Goal: Transaction & Acquisition: Purchase product/service

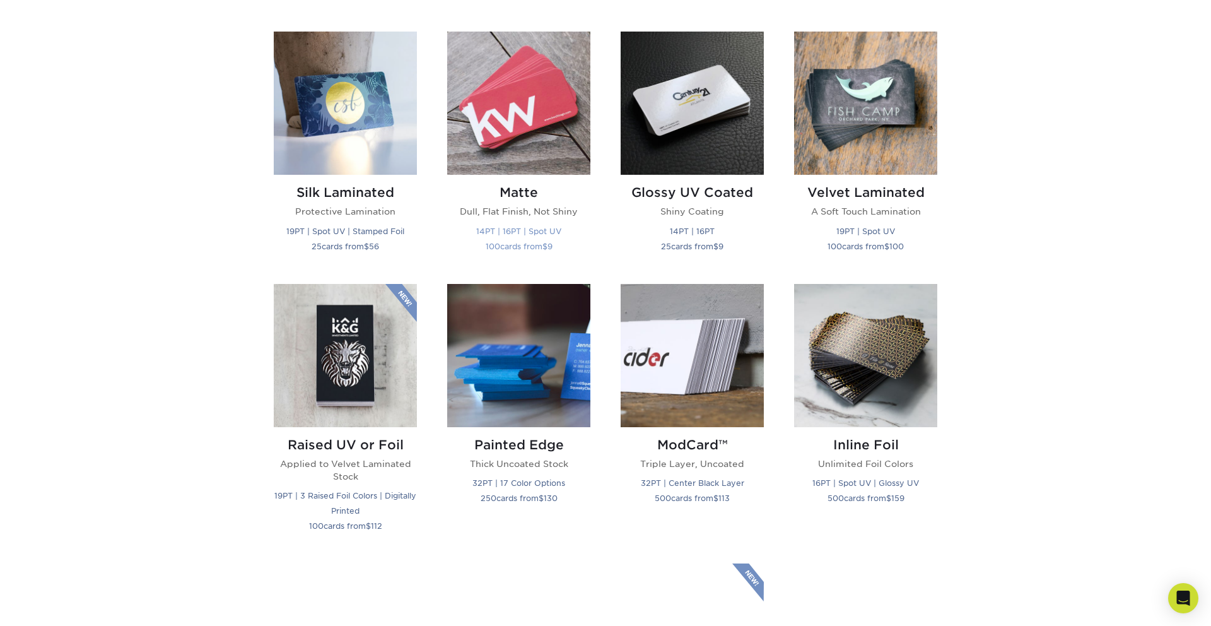
scroll to position [628, 0]
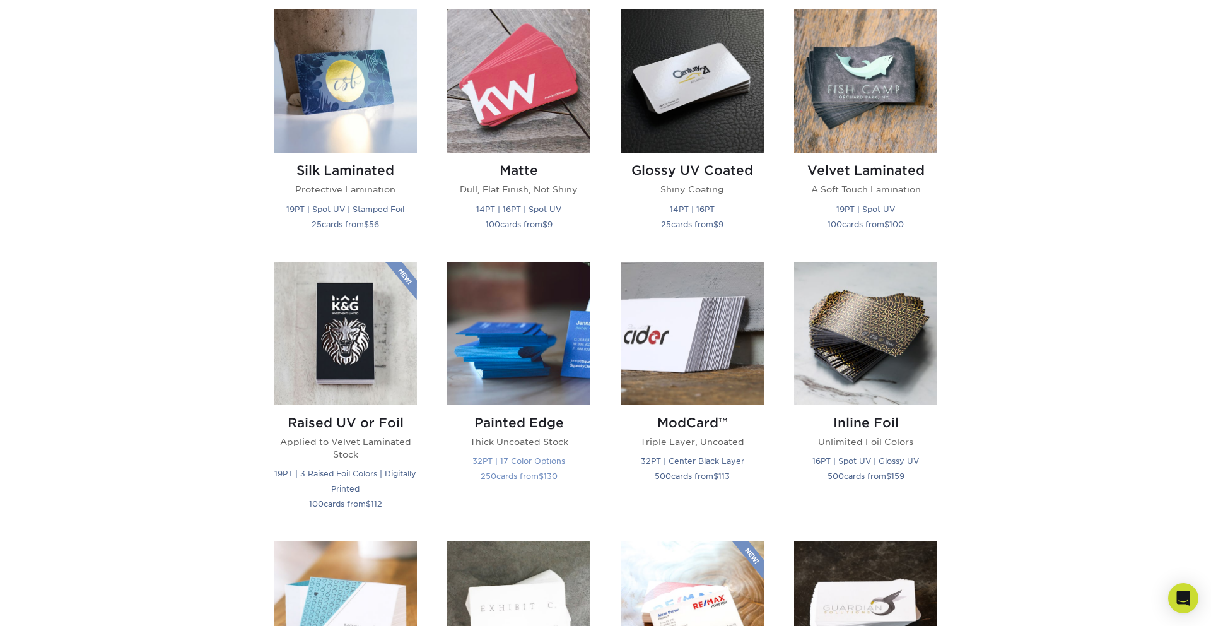
click at [532, 361] on img at bounding box center [518, 333] width 143 height 143
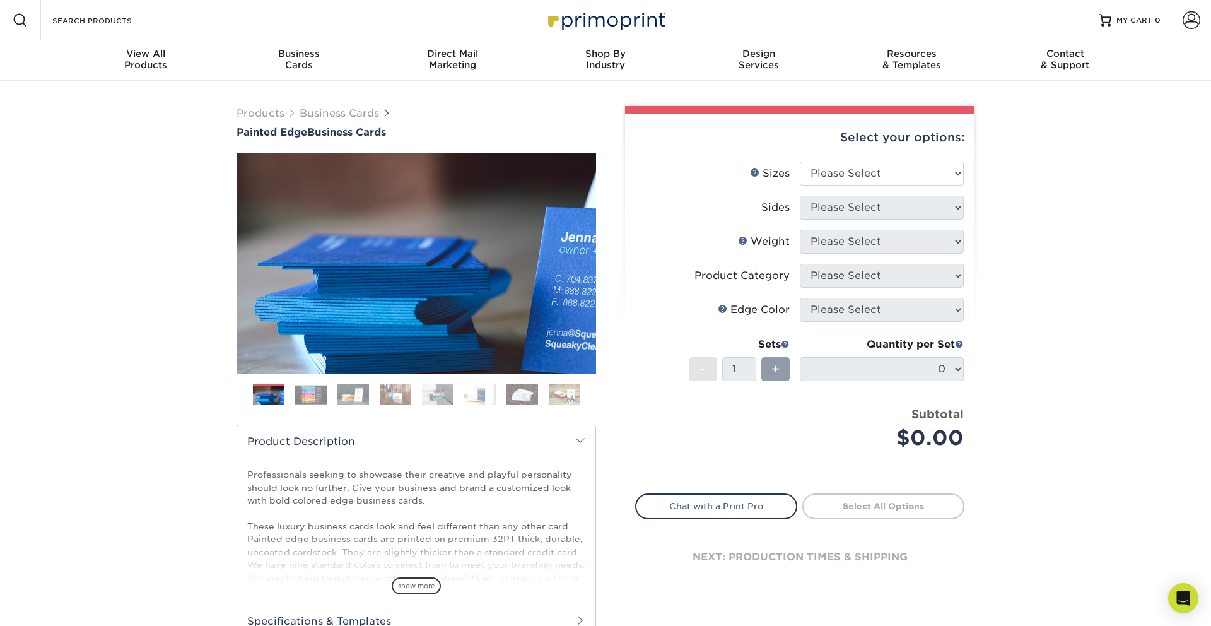
click at [300, 396] on img at bounding box center [311, 395] width 32 height 20
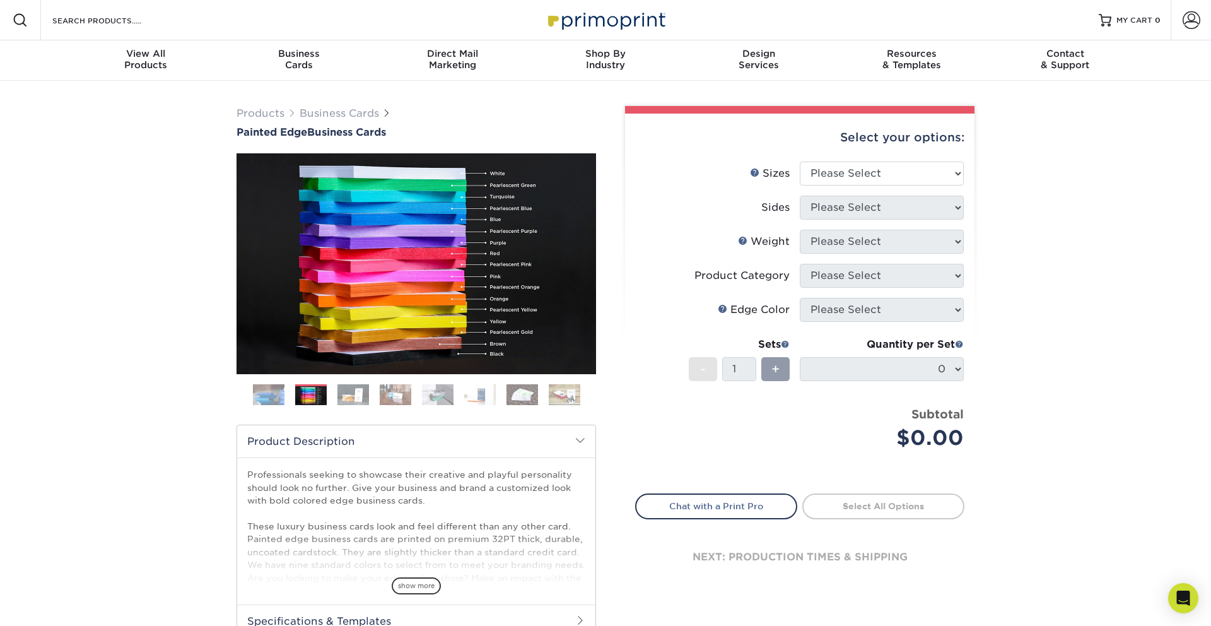
click at [445, 396] on img at bounding box center [438, 395] width 32 height 22
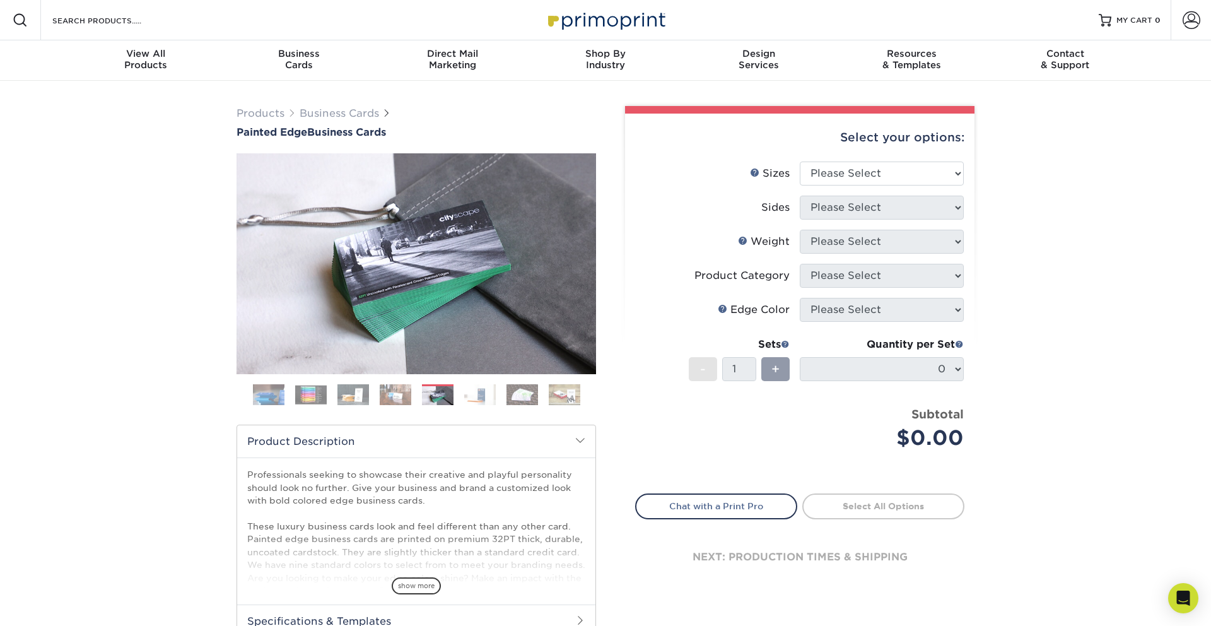
click at [479, 402] on img at bounding box center [480, 395] width 32 height 22
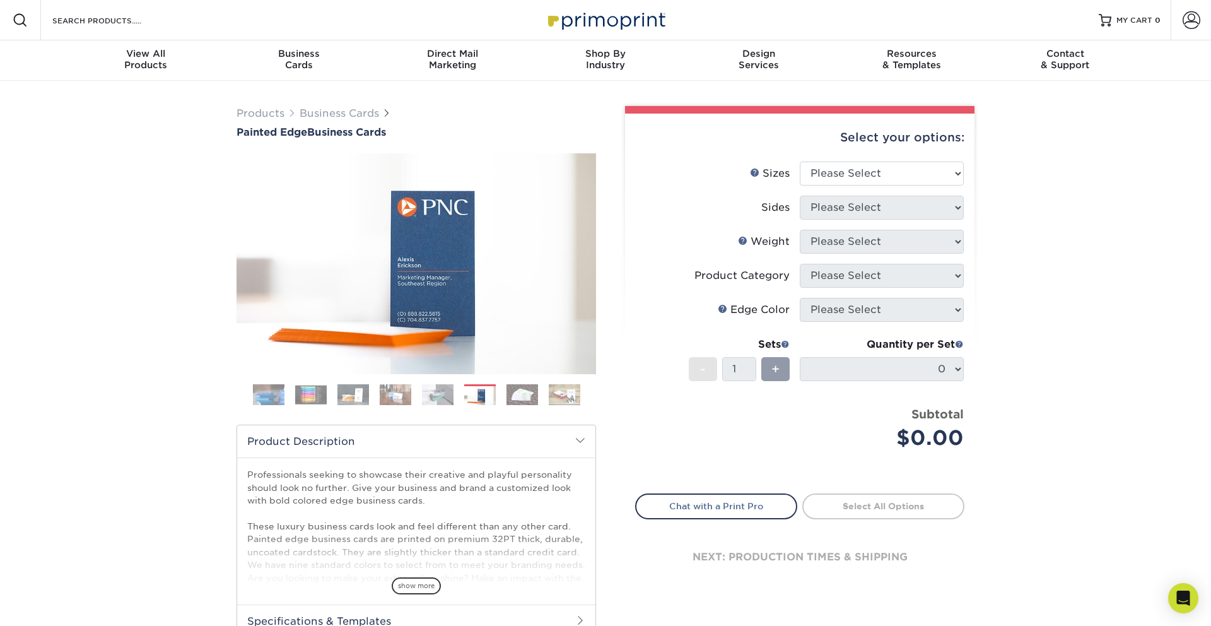
click at [498, 397] on ol at bounding box center [417, 399] width 360 height 30
click at [519, 396] on img at bounding box center [523, 395] width 32 height 22
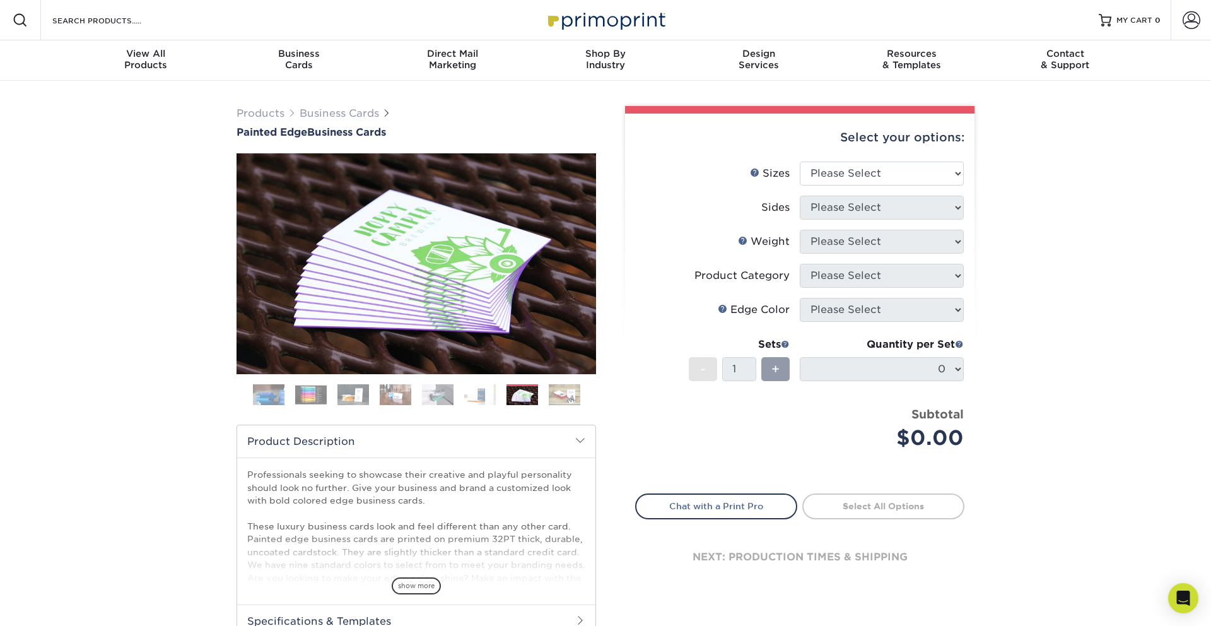
click at [554, 394] on img at bounding box center [565, 395] width 32 height 22
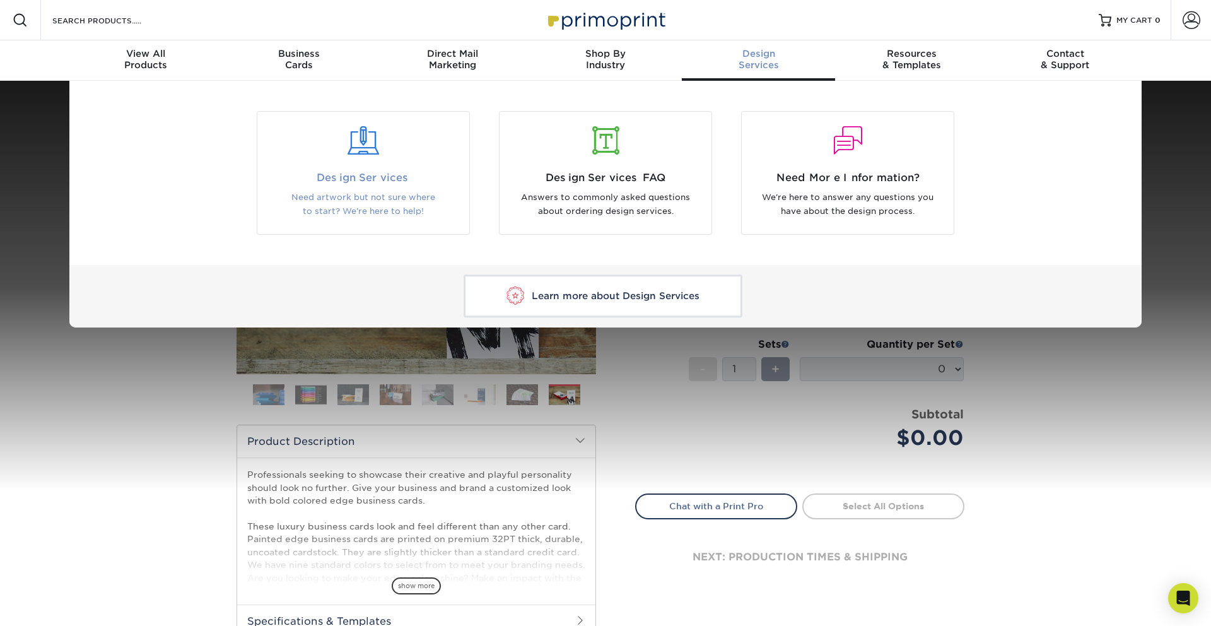
click at [372, 189] on div "Design Services Need artwork but not sure where to start? We're here to help!" at bounding box center [363, 194] width 212 height 49
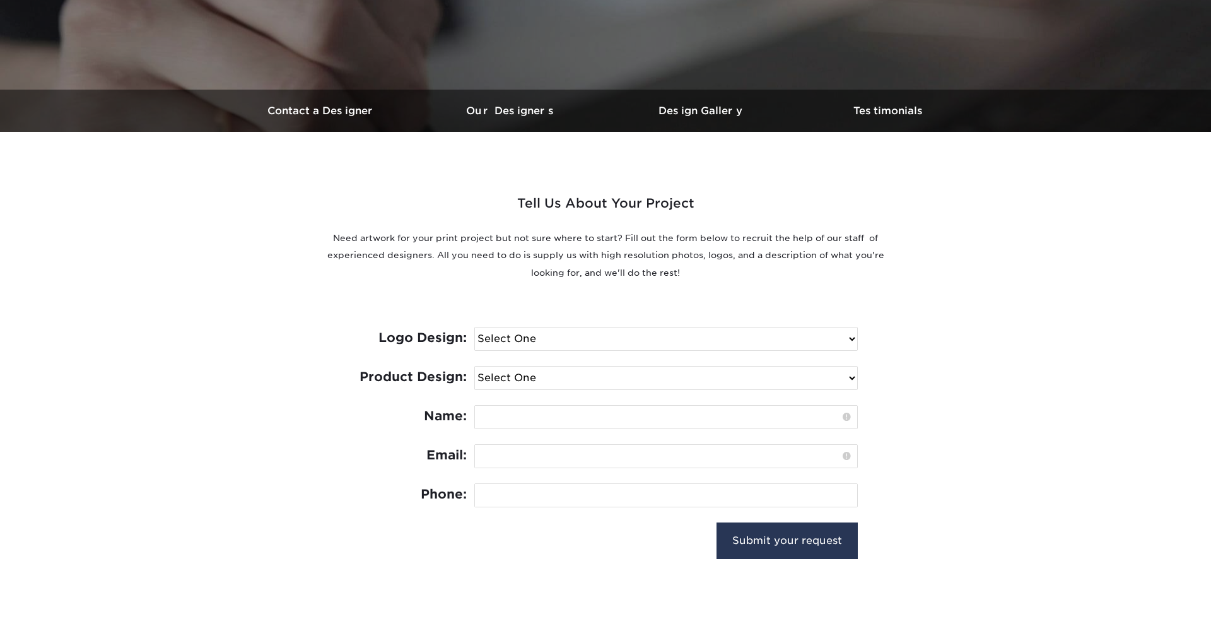
scroll to position [346, 0]
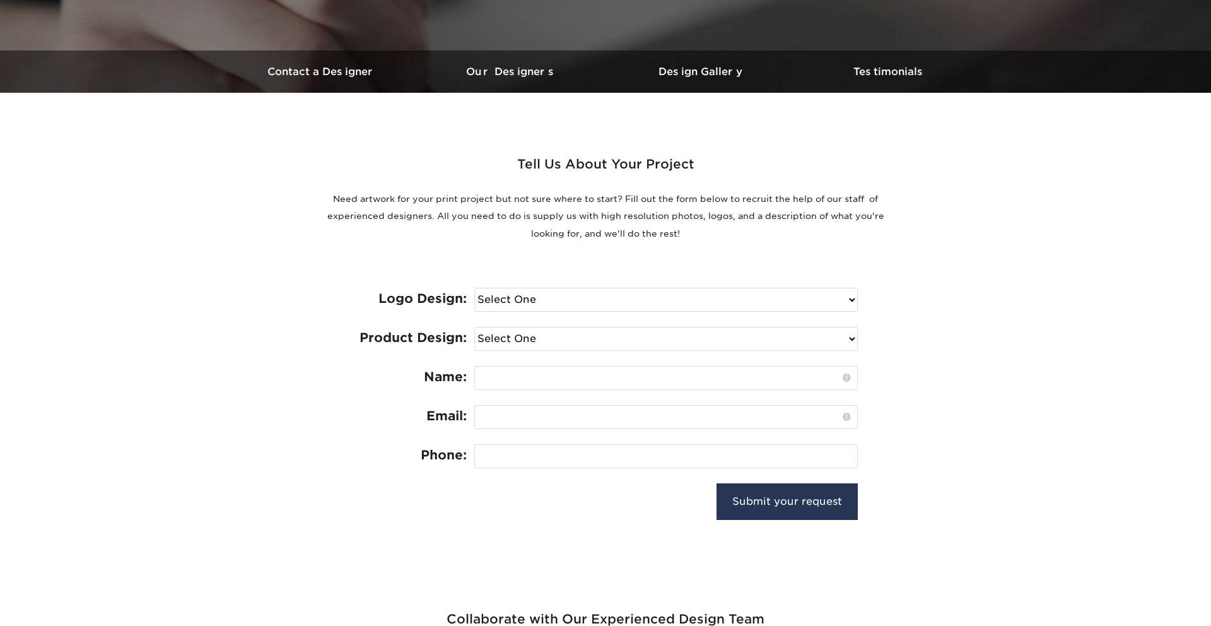
click at [541, 299] on select "Select One I need a logo design: $300 No thank you" at bounding box center [666, 299] width 382 height 23
